Goal: Task Accomplishment & Management: Complete application form

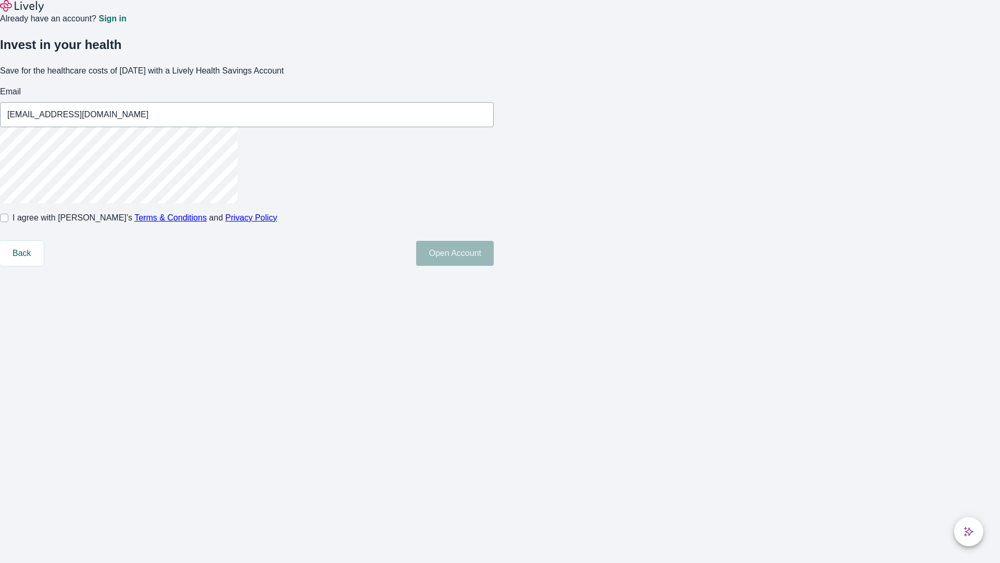
click at [8, 222] on input "I agree with Lively’s Terms & Conditions and Privacy Policy" at bounding box center [4, 218] width 8 height 8
checkbox input "true"
click at [494, 266] on button "Open Account" at bounding box center [455, 253] width 78 height 25
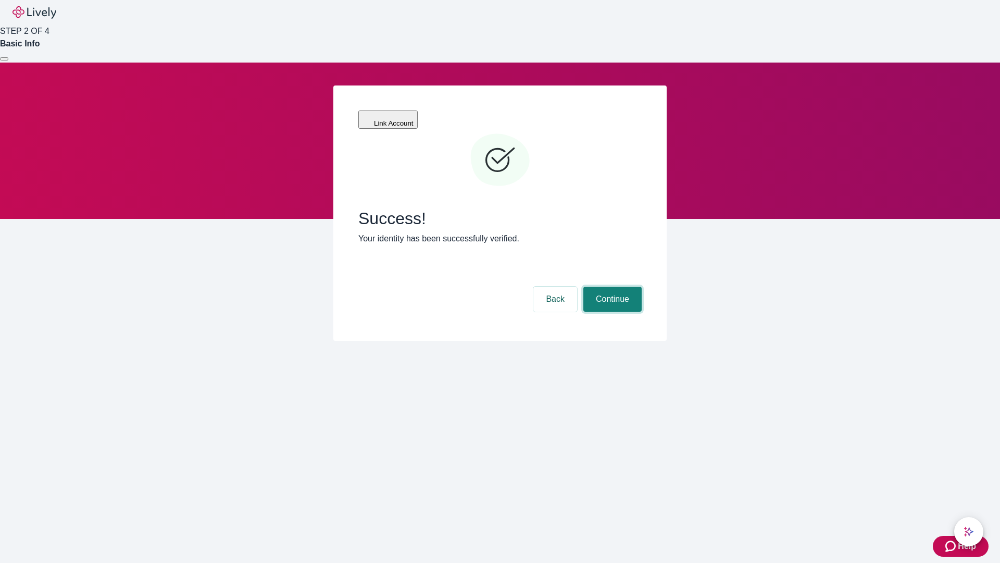
click at [611, 287] on button "Continue" at bounding box center [612, 299] width 58 height 25
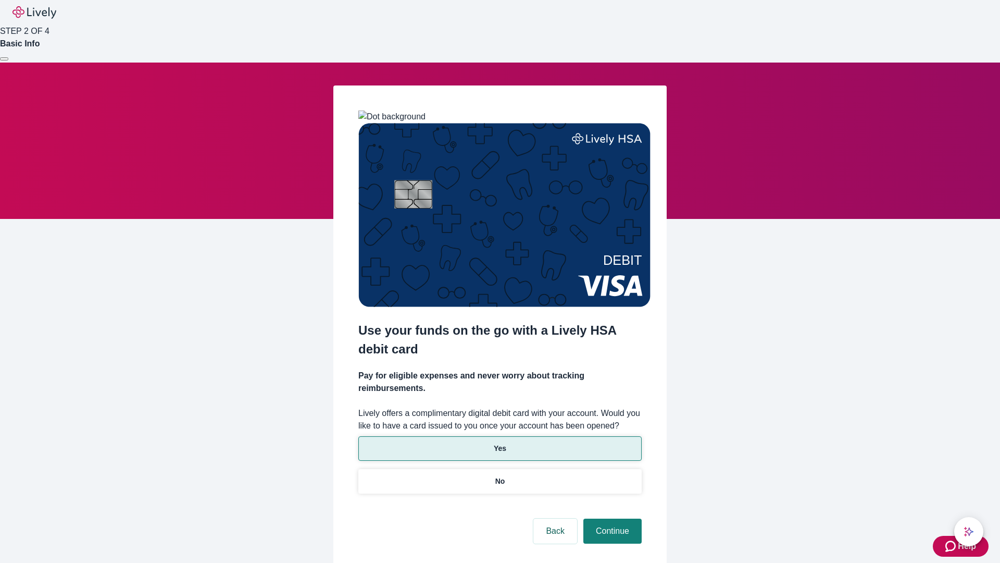
click at [500, 443] on p "Yes" at bounding box center [500, 448] width 13 height 11
click at [611, 518] on button "Continue" at bounding box center [612, 530] width 58 height 25
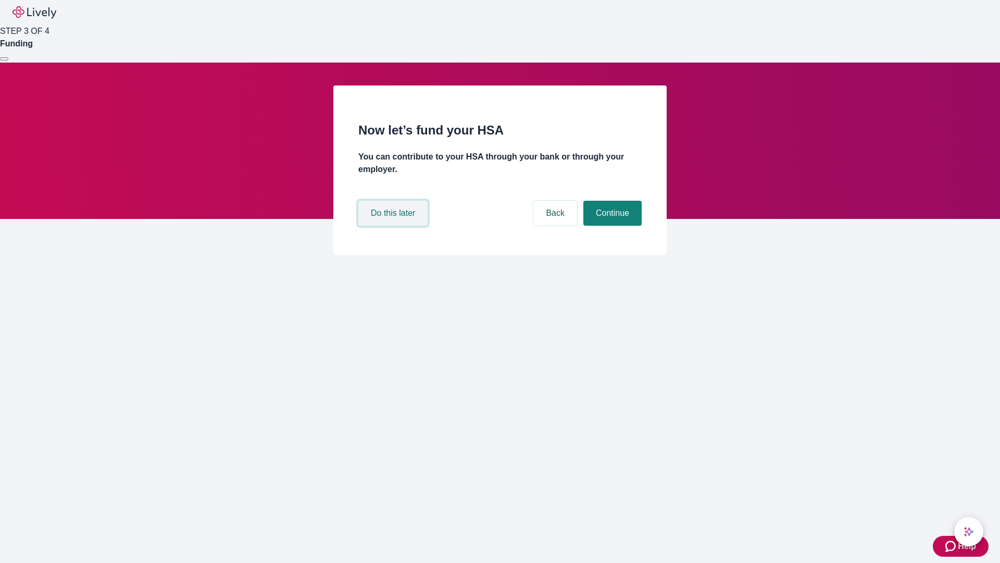
click at [394, 226] on button "Do this later" at bounding box center [392, 213] width 69 height 25
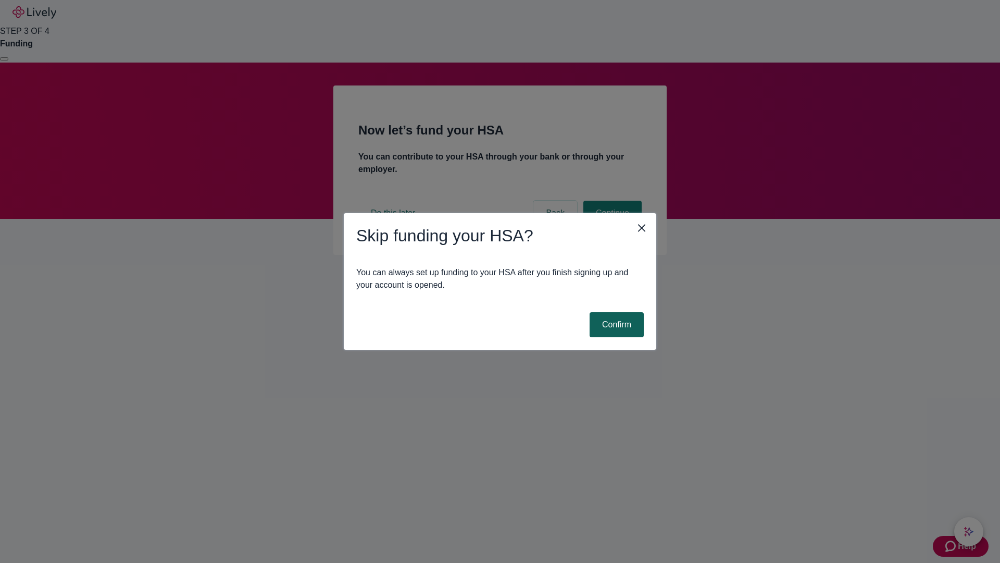
click at [615, 325] on button "Confirm" at bounding box center [617, 324] width 54 height 25
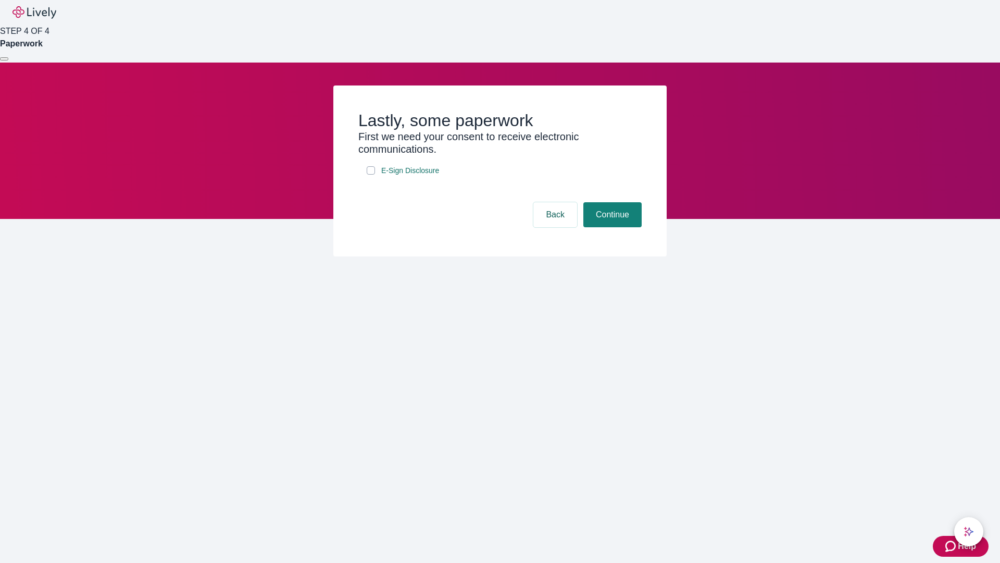
click at [371, 175] on input "E-Sign Disclosure" at bounding box center [371, 170] width 8 height 8
checkbox input "true"
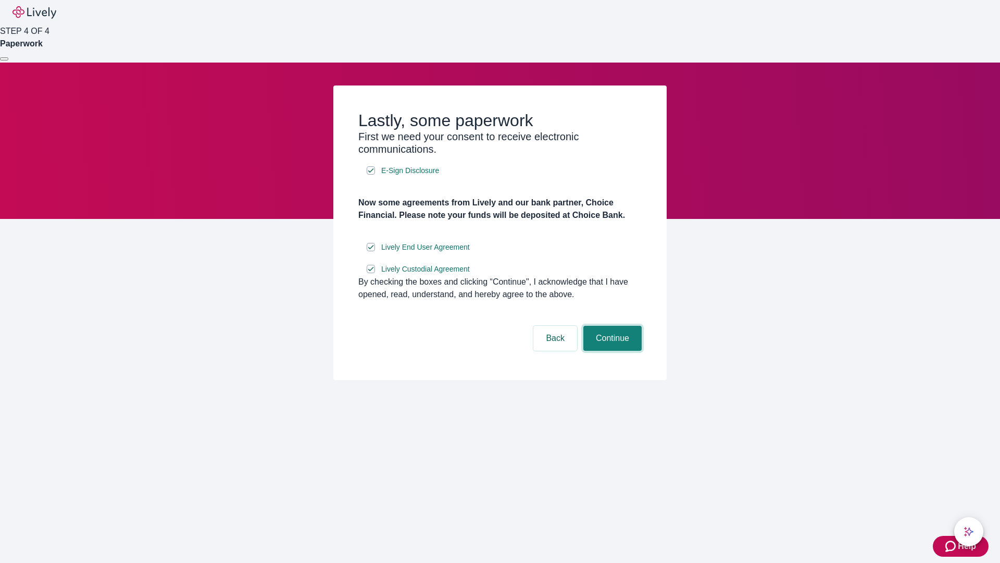
click at [611, 351] on button "Continue" at bounding box center [612, 338] width 58 height 25
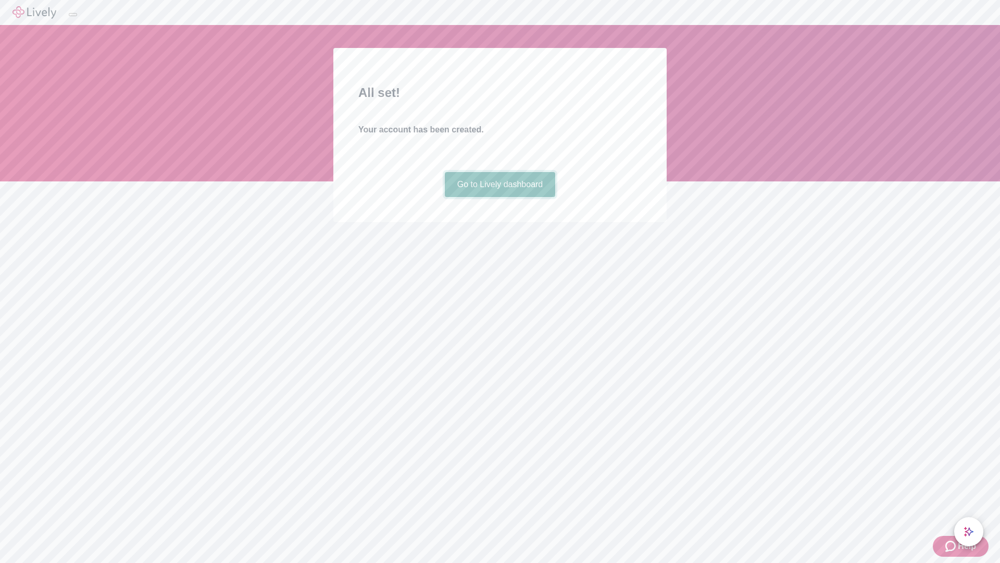
click at [500, 197] on link "Go to Lively dashboard" at bounding box center [500, 184] width 111 height 25
